Goal: Answer question/provide support

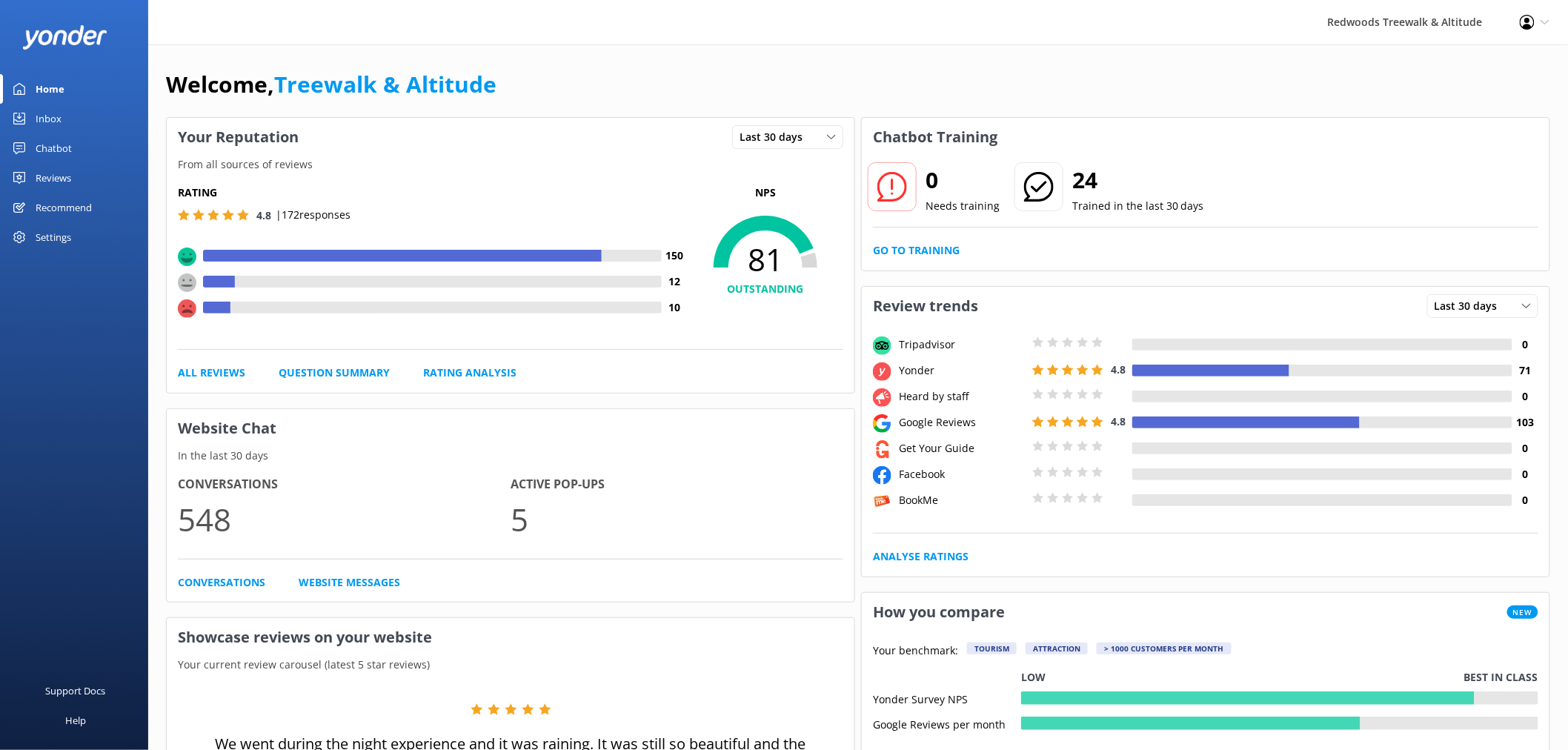
click at [70, 169] on div "Reviews" at bounding box center [53, 178] width 35 height 30
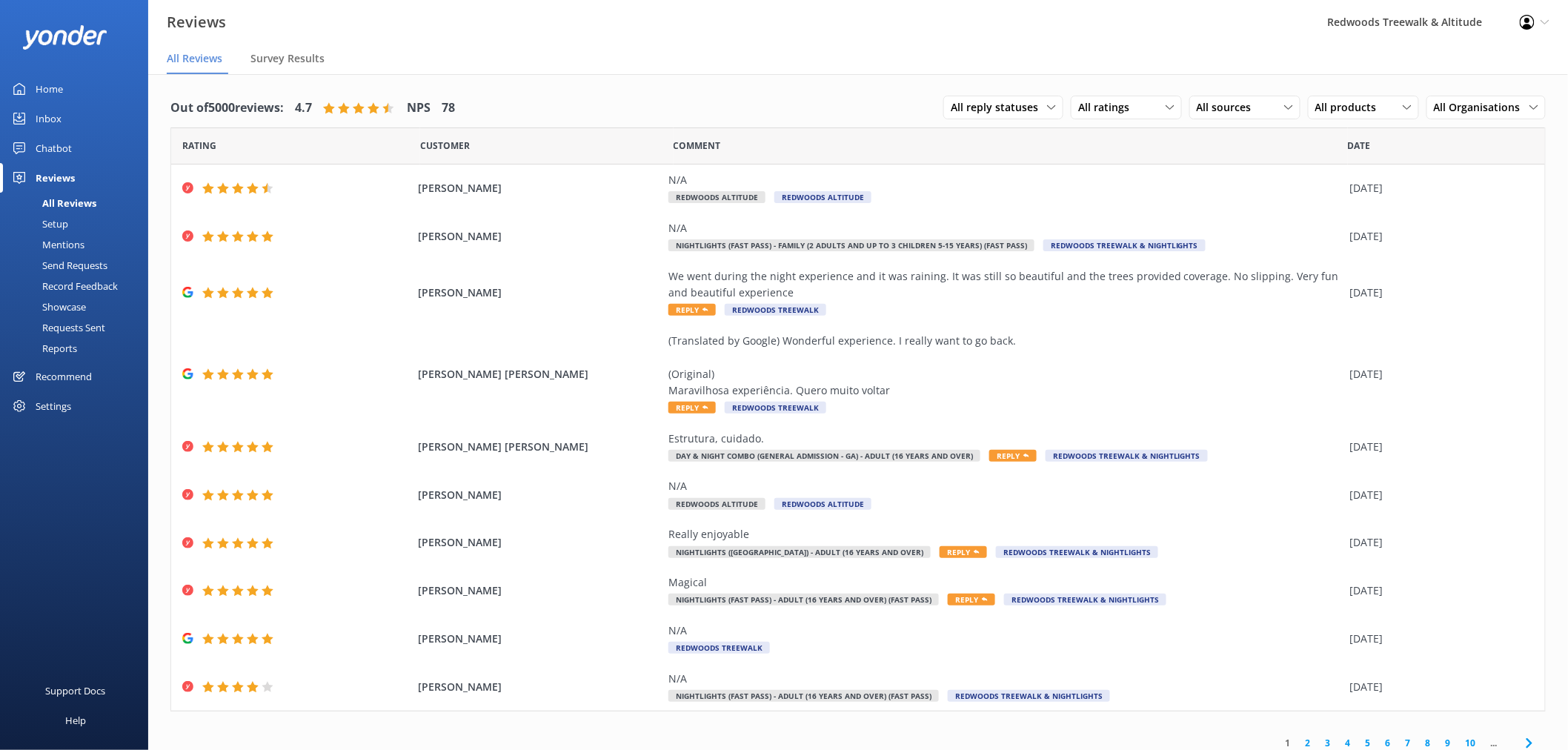
click at [76, 117] on link "Inbox" at bounding box center [74, 118] width 148 height 30
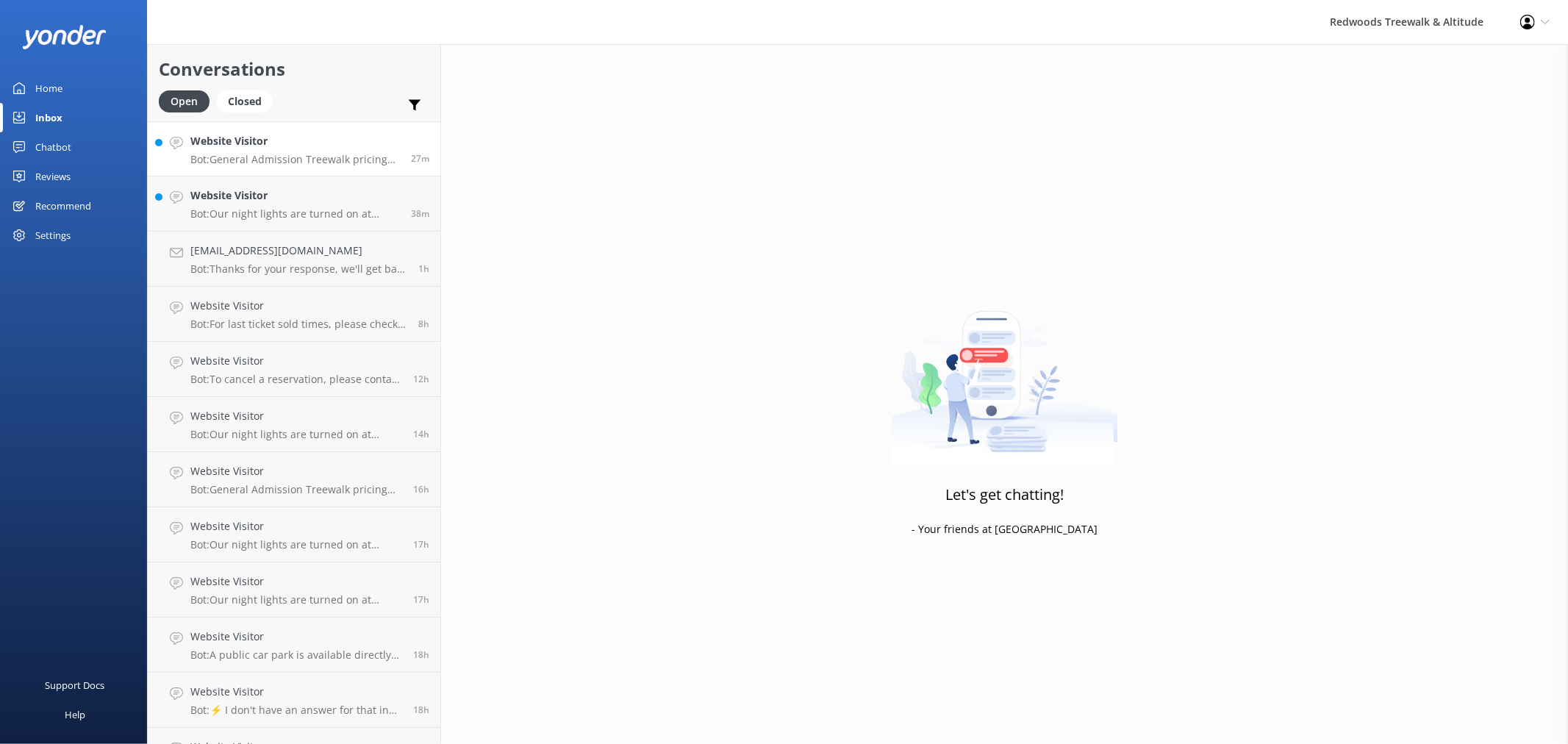
click at [253, 145] on h4 "Website Visitor" at bounding box center [295, 141] width 210 height 16
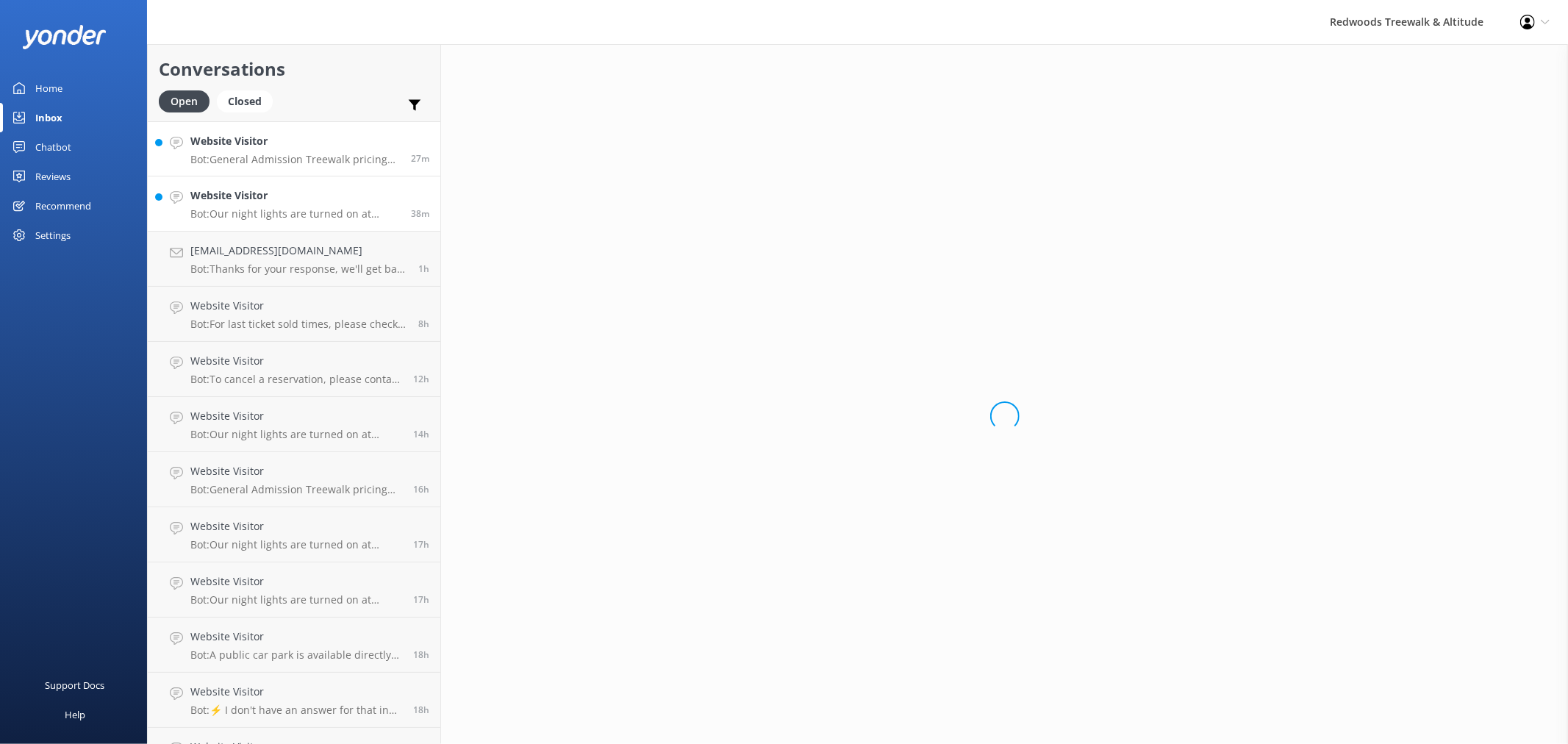
click at [235, 213] on p "Bot: Our night lights are turned on at sunset, and the night walk starts 20 min…" at bounding box center [295, 214] width 210 height 13
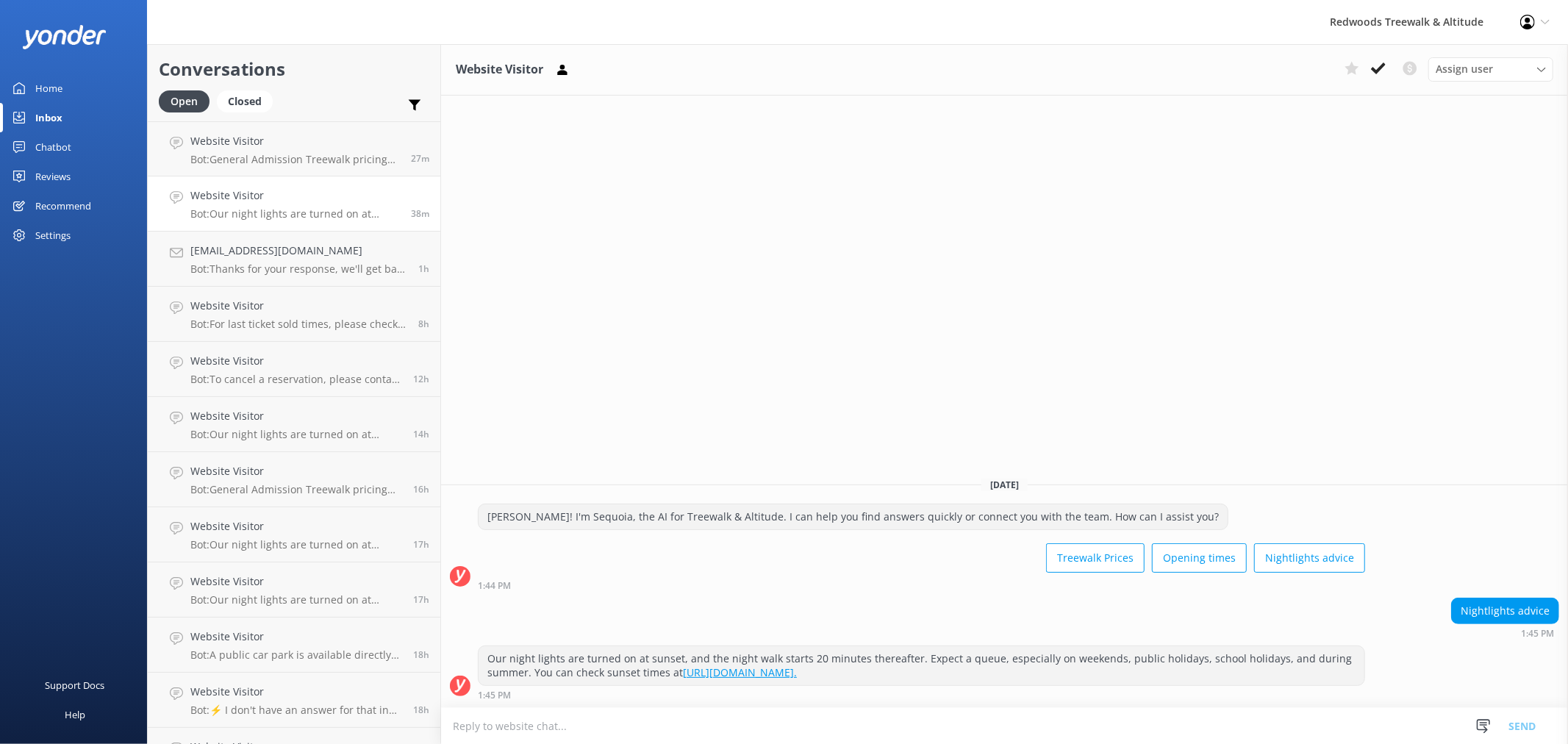
click at [91, 83] on link "Home" at bounding box center [73, 88] width 147 height 29
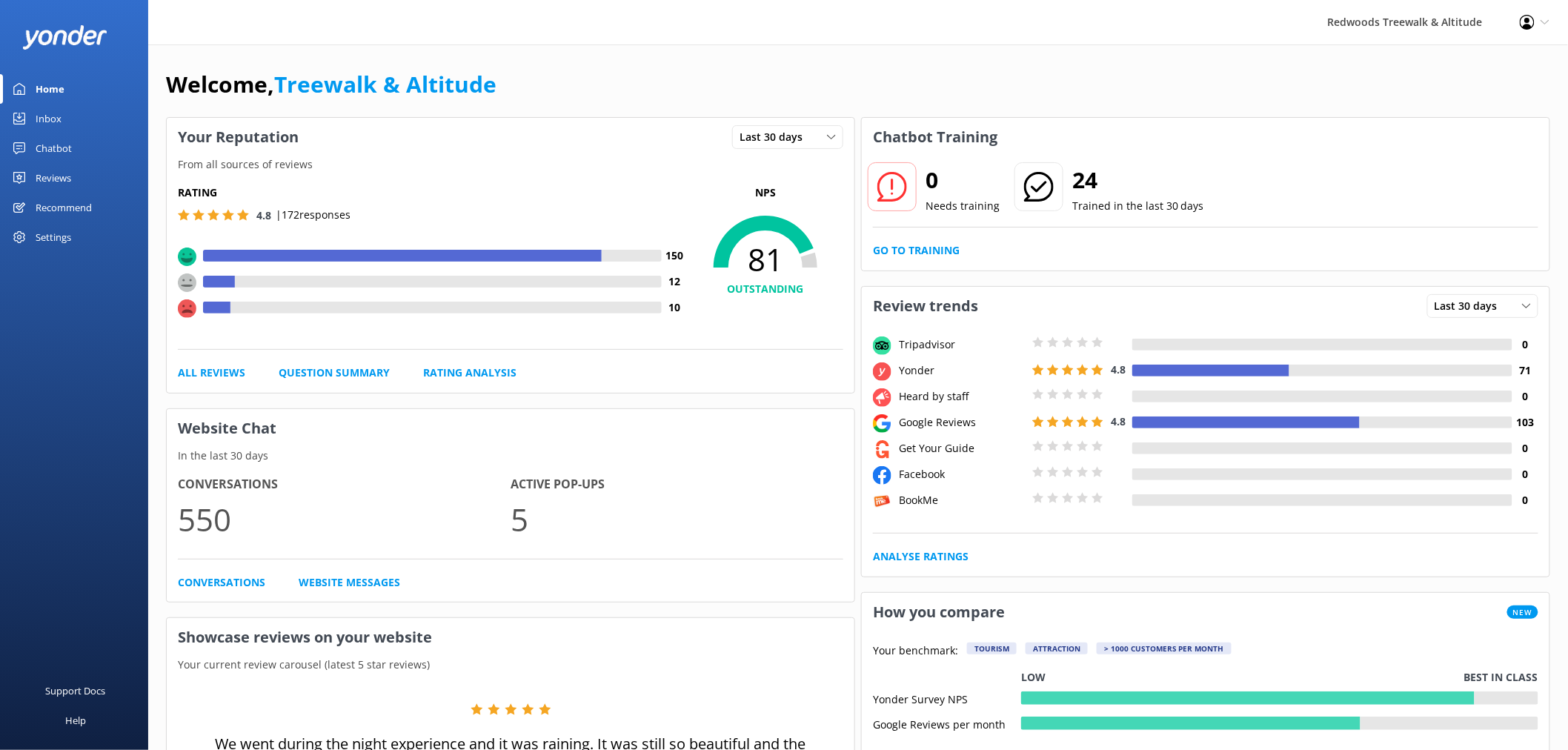
click at [62, 182] on div "Reviews" at bounding box center [53, 178] width 35 height 30
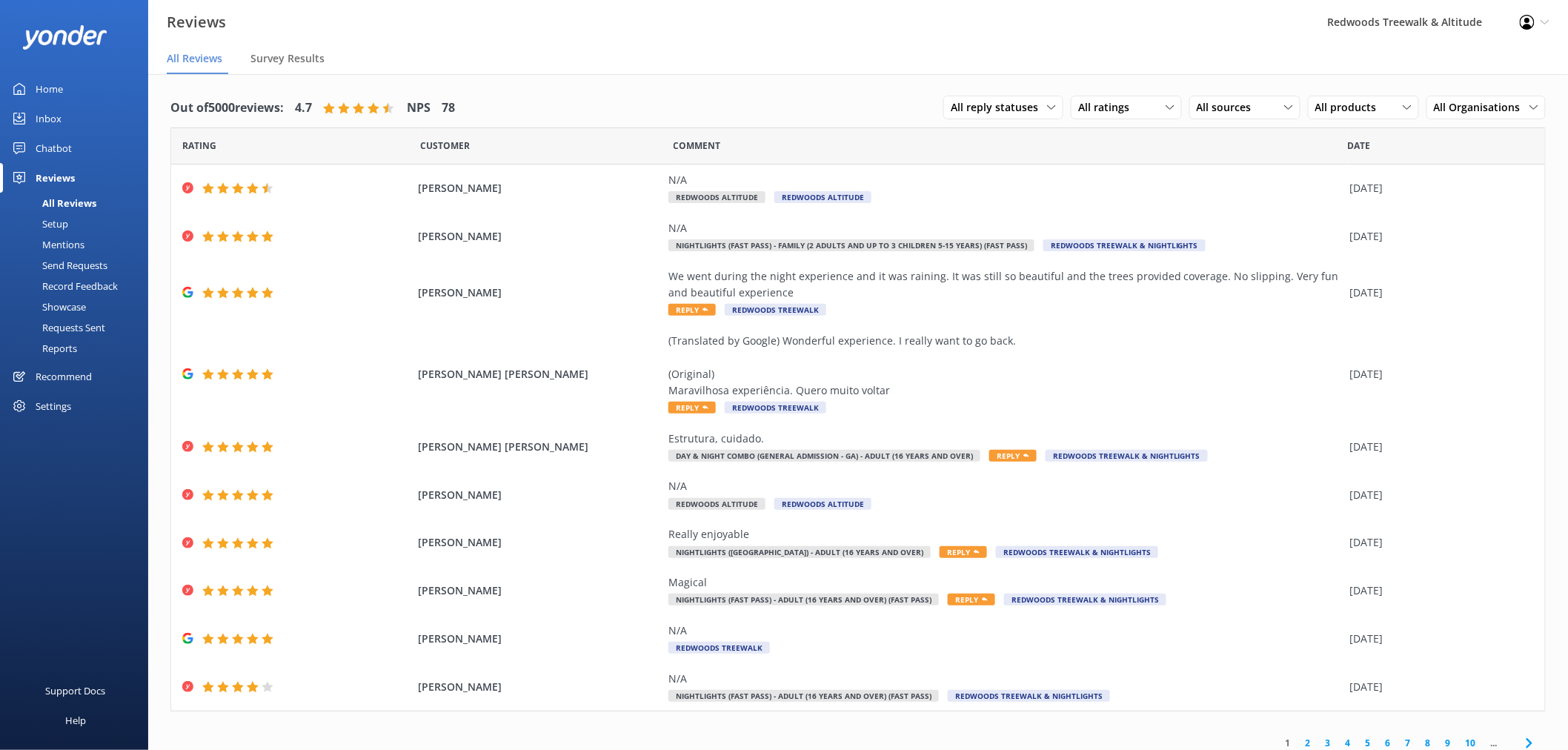
click at [56, 109] on div "Inbox" at bounding box center [49, 118] width 26 height 30
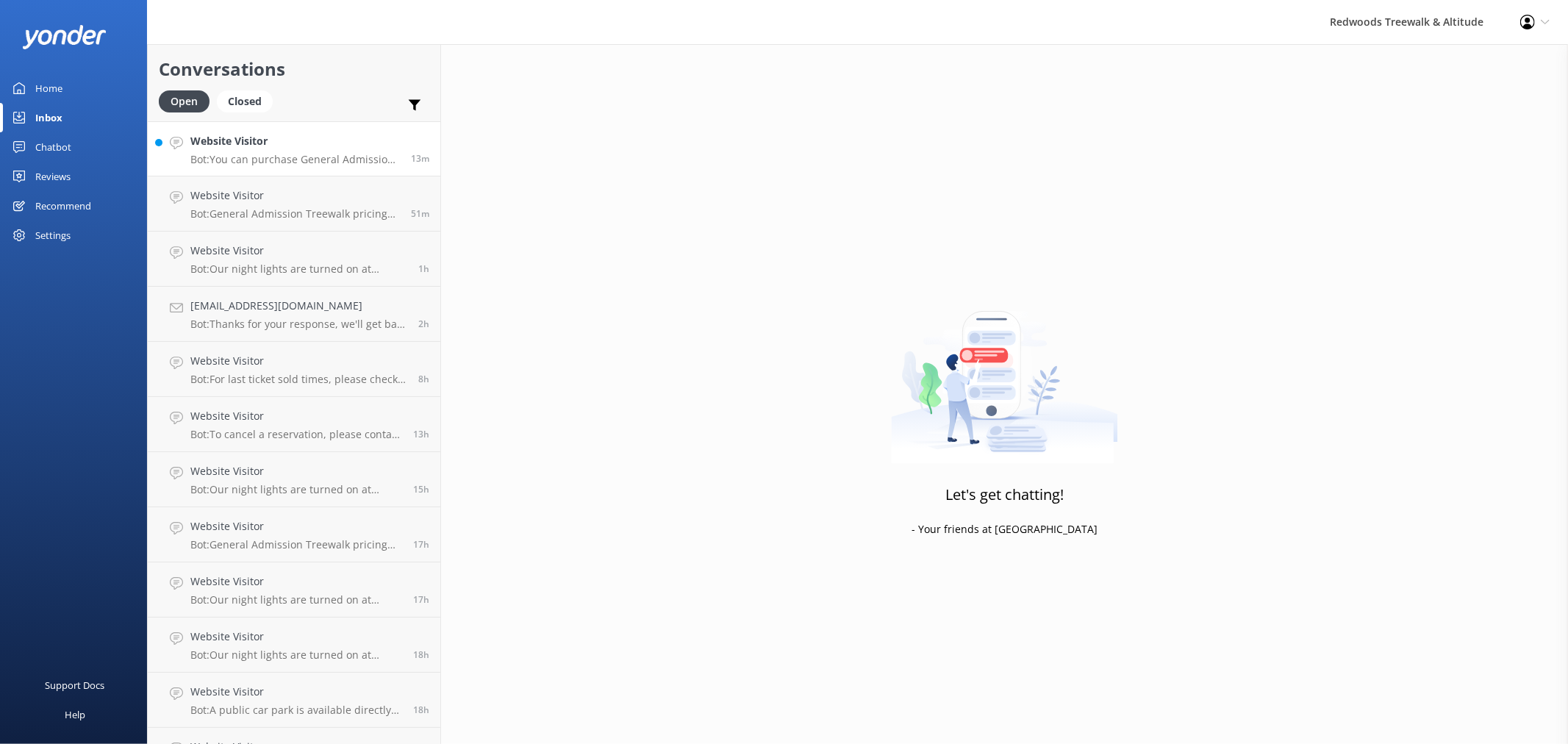
click at [330, 140] on h4 "Website Visitor" at bounding box center [295, 141] width 210 height 16
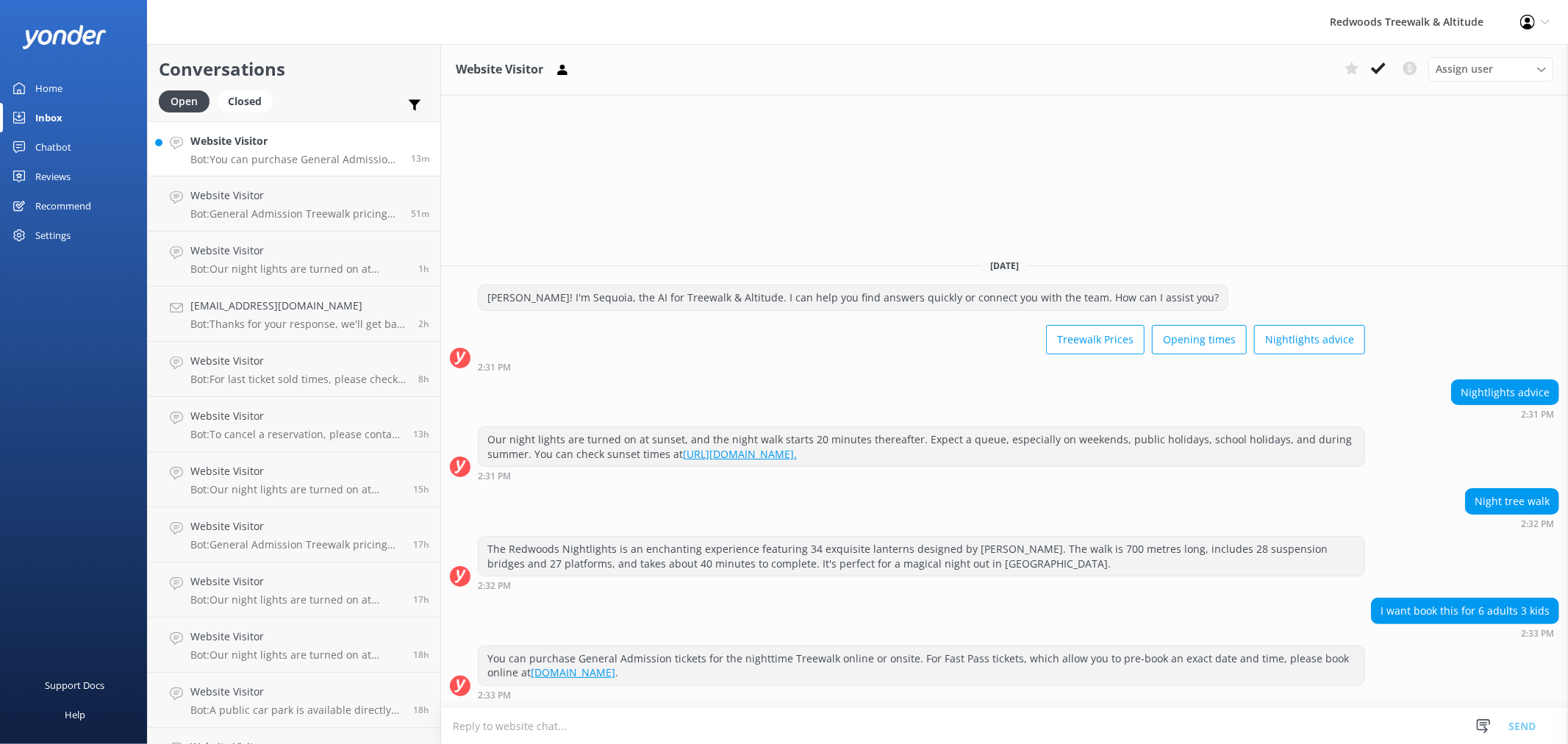
click at [48, 84] on div "Home" at bounding box center [48, 88] width 27 height 29
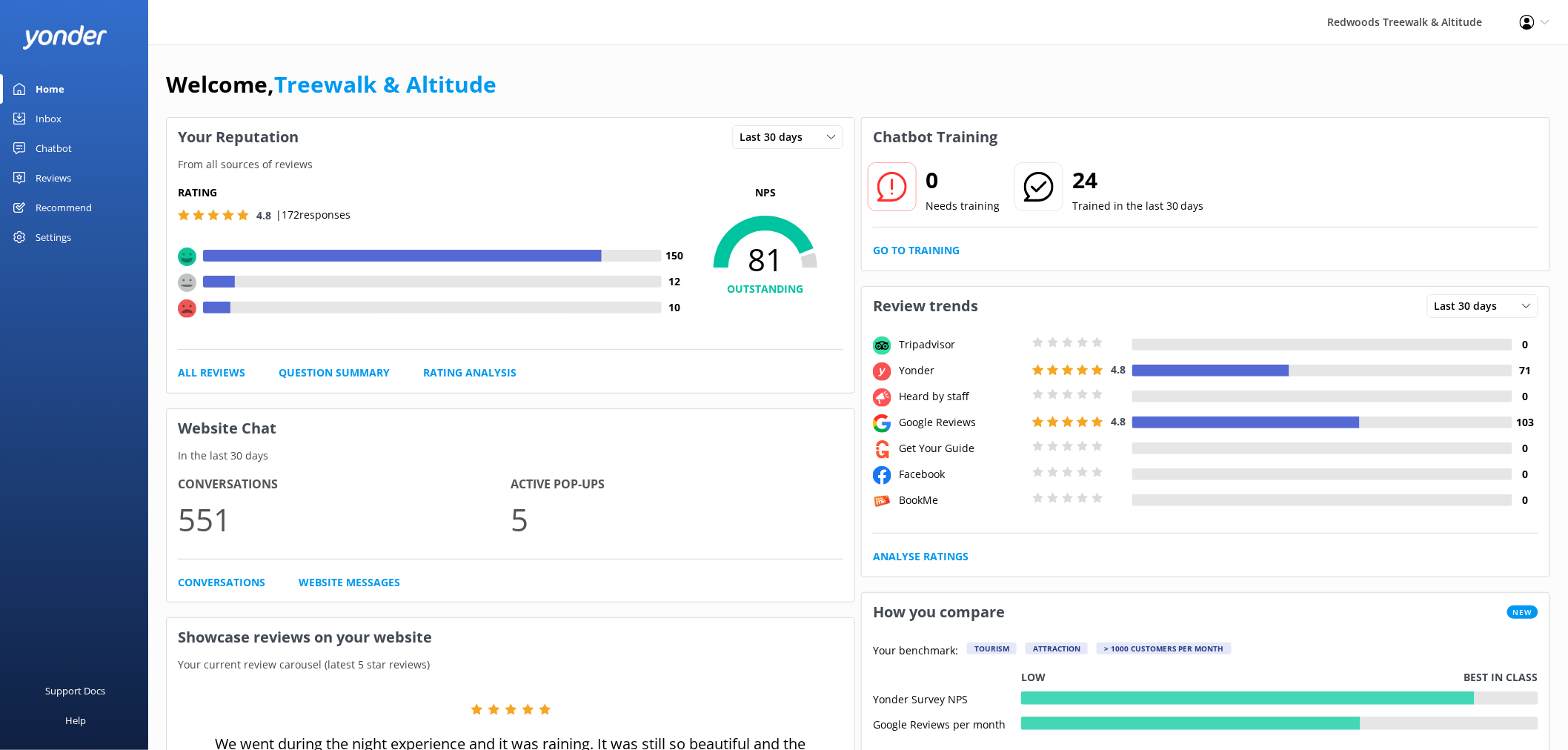
click at [94, 171] on link "Reviews" at bounding box center [74, 178] width 148 height 30
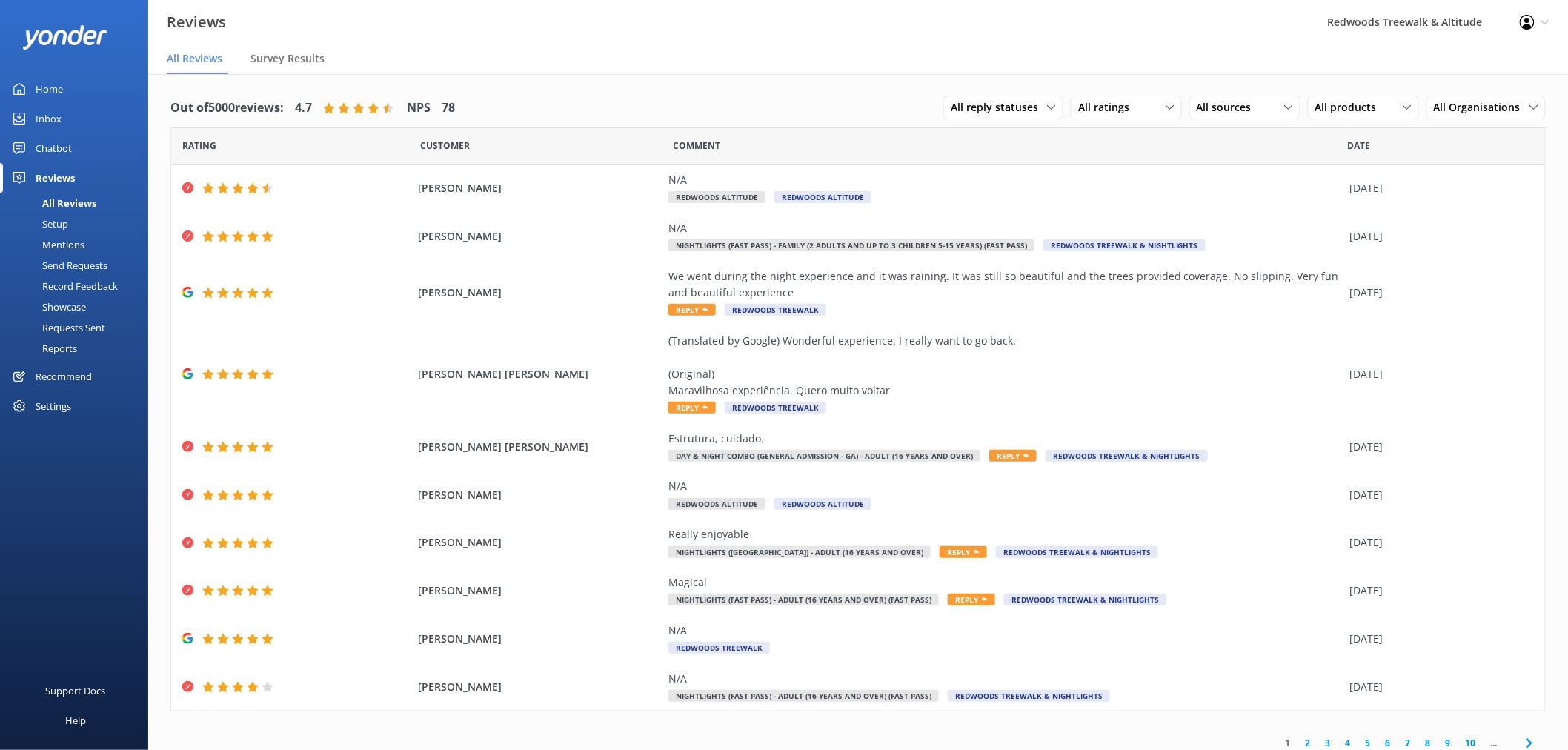
click at [94, 113] on link "Inbox" at bounding box center [74, 118] width 148 height 30
